Goal: Entertainment & Leisure: Consume media (video, audio)

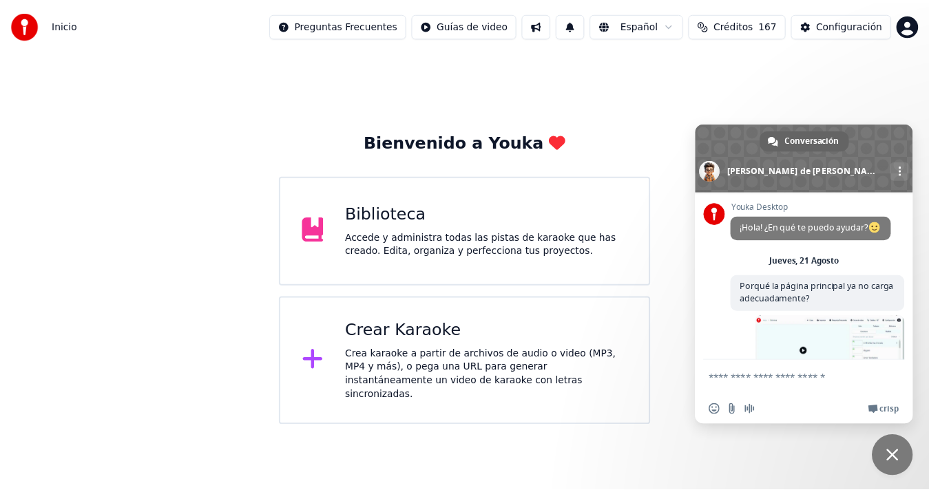
scroll to position [492, 0]
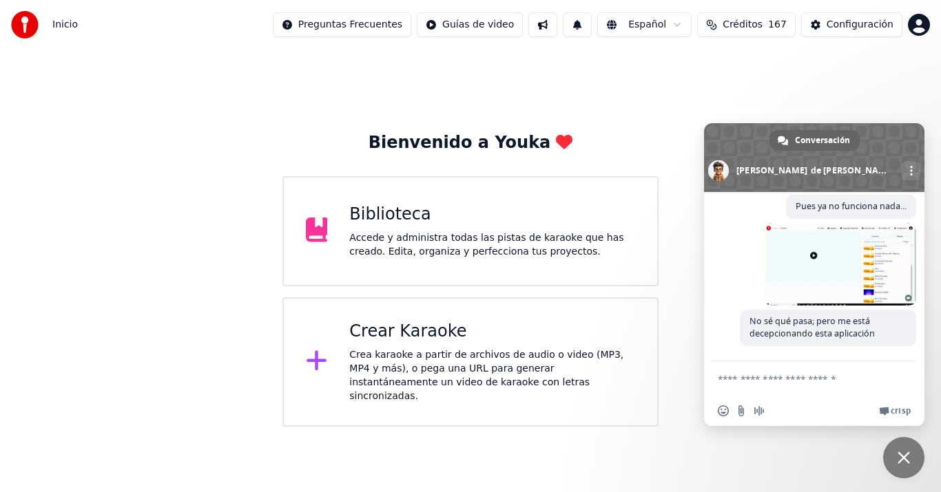
click at [566, 245] on div "Accede y administra todas las pistas de karaoke que has creado. Edita, organiza…" at bounding box center [492, 245] width 286 height 28
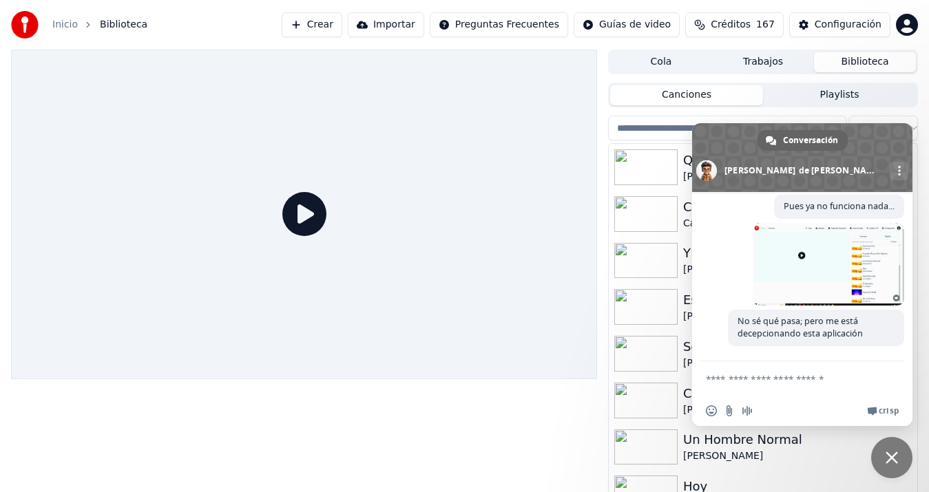
click at [892, 452] on span "Cerrar el chat" at bounding box center [892, 458] width 12 height 12
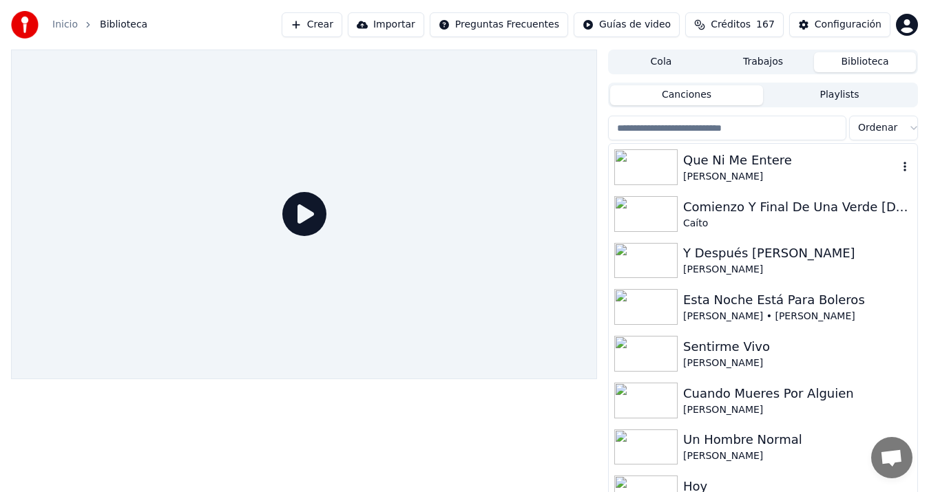
click at [732, 153] on div "Que Ni Me Entere" at bounding box center [790, 160] width 215 height 19
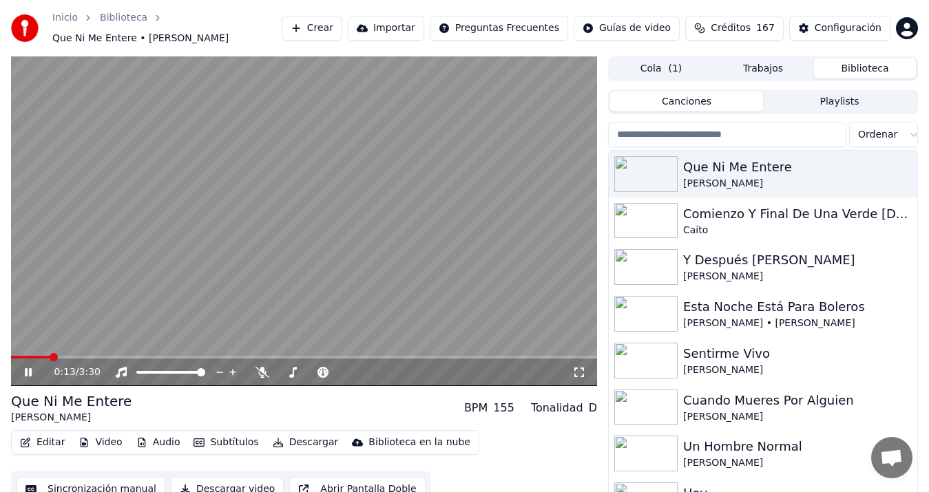
click at [478, 289] on video at bounding box center [304, 221] width 586 height 330
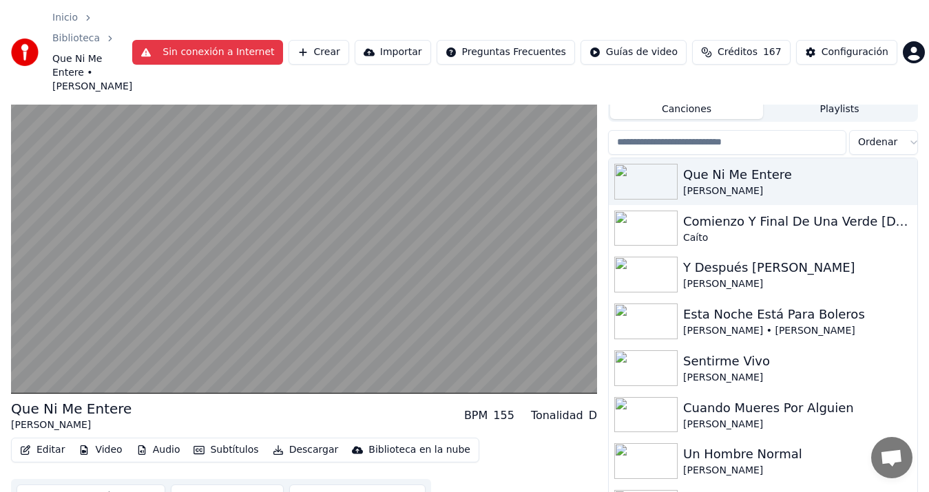
scroll to position [27, 0]
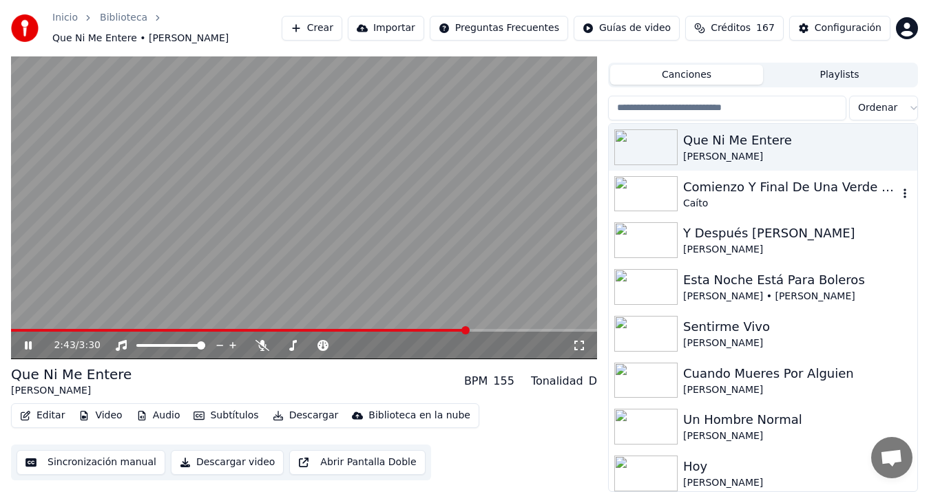
click at [734, 185] on div "Comienzo Y Final De Una Verde [DATE]" at bounding box center [790, 187] width 215 height 19
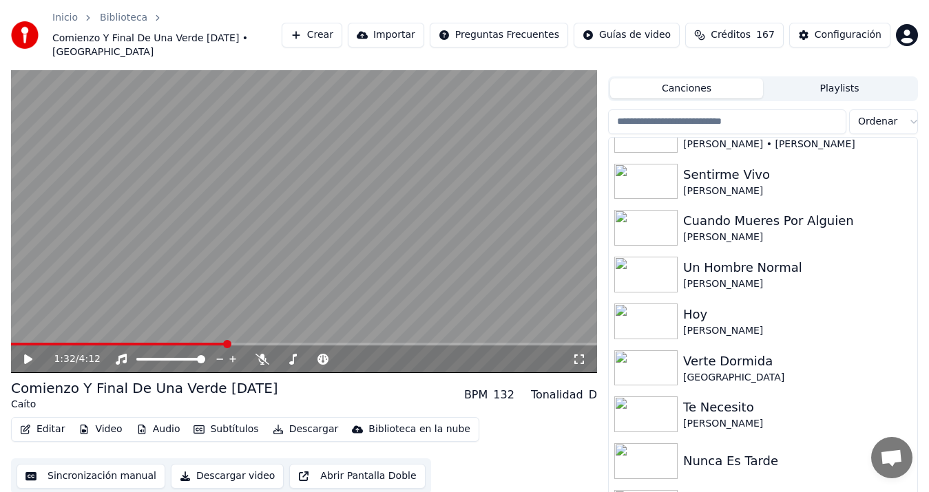
scroll to position [192, 0]
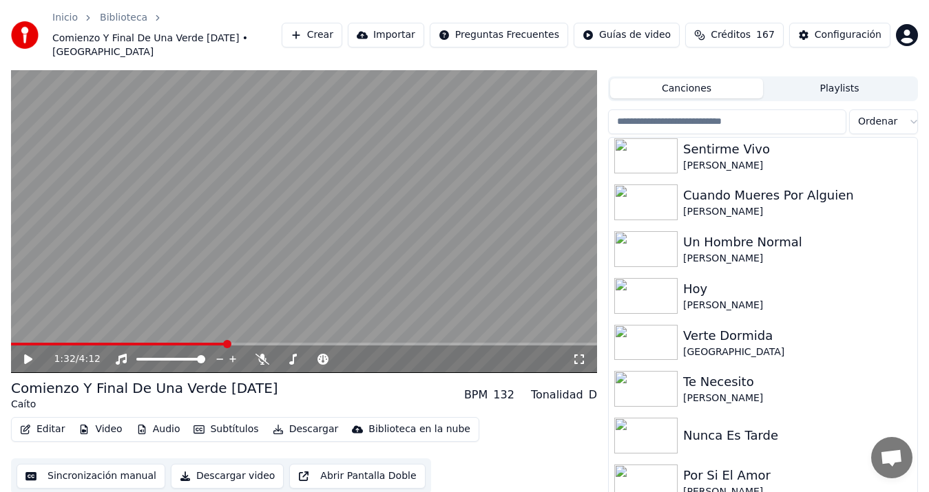
click at [201, 346] on div "1:32 / 4:12" at bounding box center [304, 360] width 586 height 28
click at [204, 343] on span at bounding box center [107, 344] width 193 height 3
click at [331, 358] on span at bounding box center [319, 359] width 23 height 3
click at [27, 355] on icon at bounding box center [28, 360] width 8 height 10
